Goal: Task Accomplishment & Management: Manage account settings

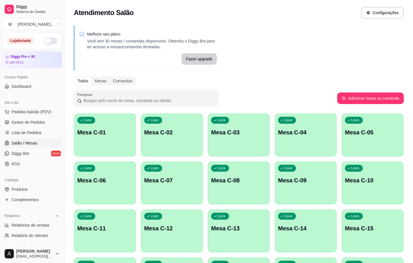
scroll to position [27, 0]
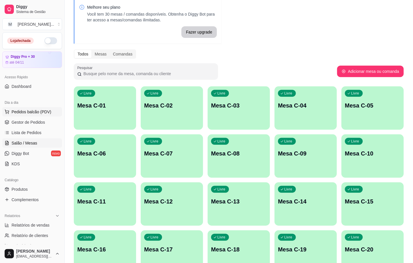
click at [25, 115] on button "Pedidos balcão (PDV)" at bounding box center [32, 111] width 60 height 9
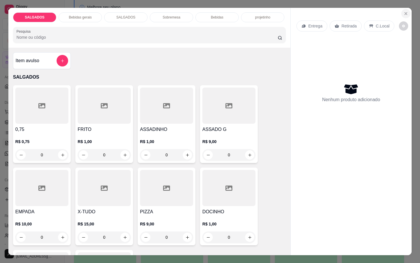
click at [401, 9] on button "Close" at bounding box center [405, 13] width 9 height 9
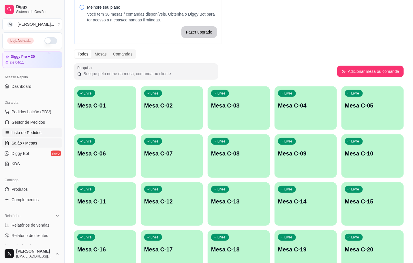
click at [35, 132] on span "Lista de Pedidos" at bounding box center [27, 133] width 30 height 6
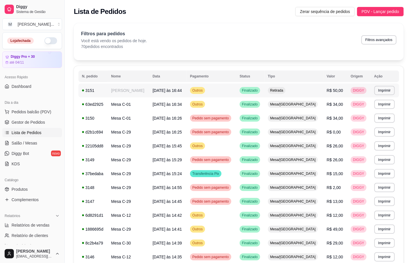
click at [169, 90] on span "[DATE] às 16:44" at bounding box center [167, 90] width 29 height 5
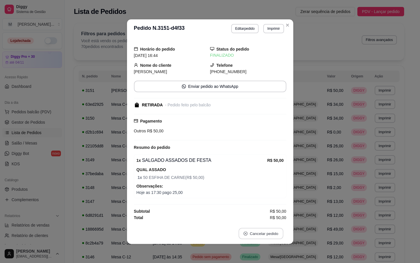
click at [254, 231] on button "Cancelar pedido" at bounding box center [260, 232] width 45 height 11
click at [266, 218] on button "Sim" at bounding box center [273, 220] width 23 height 12
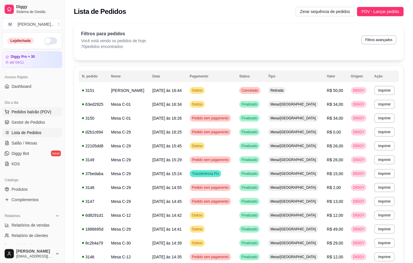
click at [31, 111] on span "Pedidos balcão (PDV)" at bounding box center [32, 112] width 40 height 6
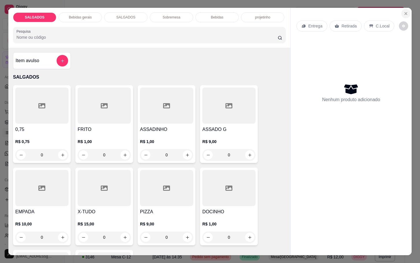
click at [401, 13] on button "Close" at bounding box center [405, 13] width 9 height 9
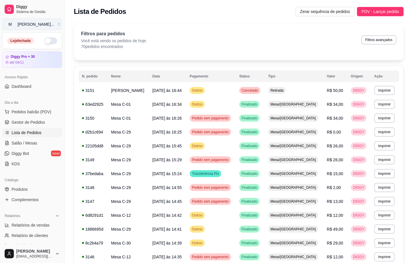
click at [40, 23] on div "[PERSON_NAME] ..." at bounding box center [36, 24] width 37 height 6
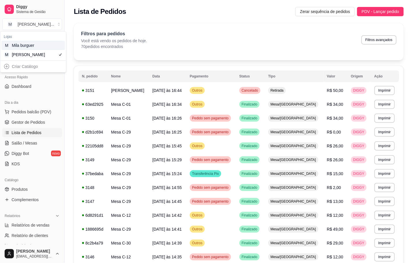
click at [32, 46] on div "Mila burguer" at bounding box center [25, 45] width 26 height 6
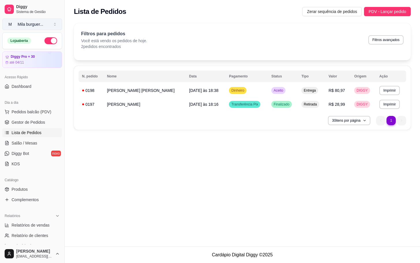
click at [38, 22] on div "Mila burguer ..." at bounding box center [31, 24] width 26 height 6
